Goal: Information Seeking & Learning: Learn about a topic

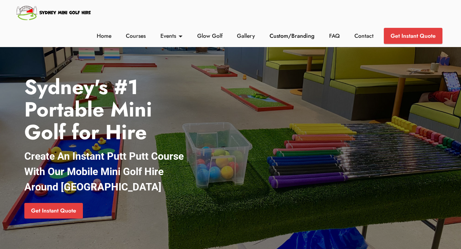
click at [289, 39] on link "Custom/Branding" at bounding box center [292, 36] width 48 height 8
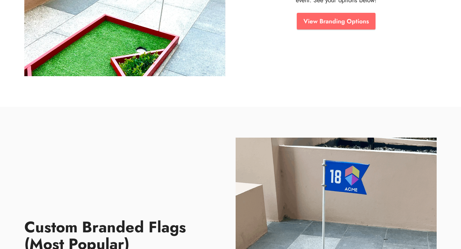
scroll to position [185, 0]
